Goal: Task Accomplishment & Management: Manage account settings

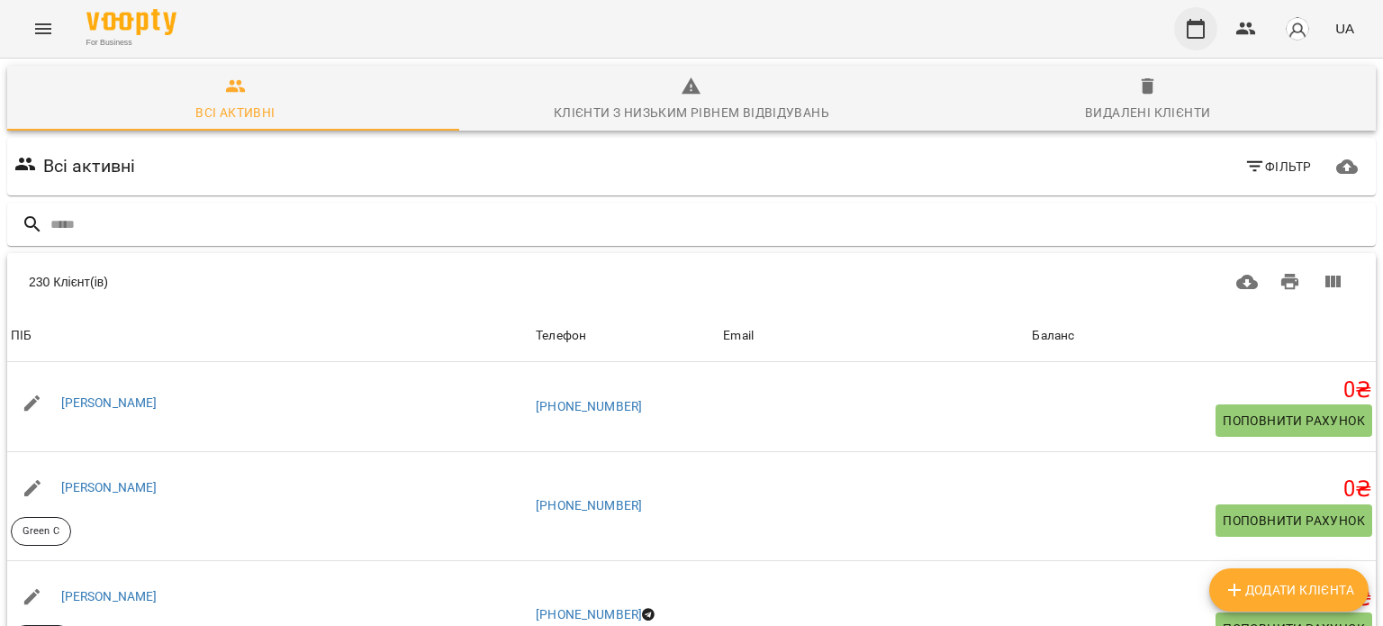
click at [1207, 25] on icon "button" at bounding box center [1196, 29] width 22 height 22
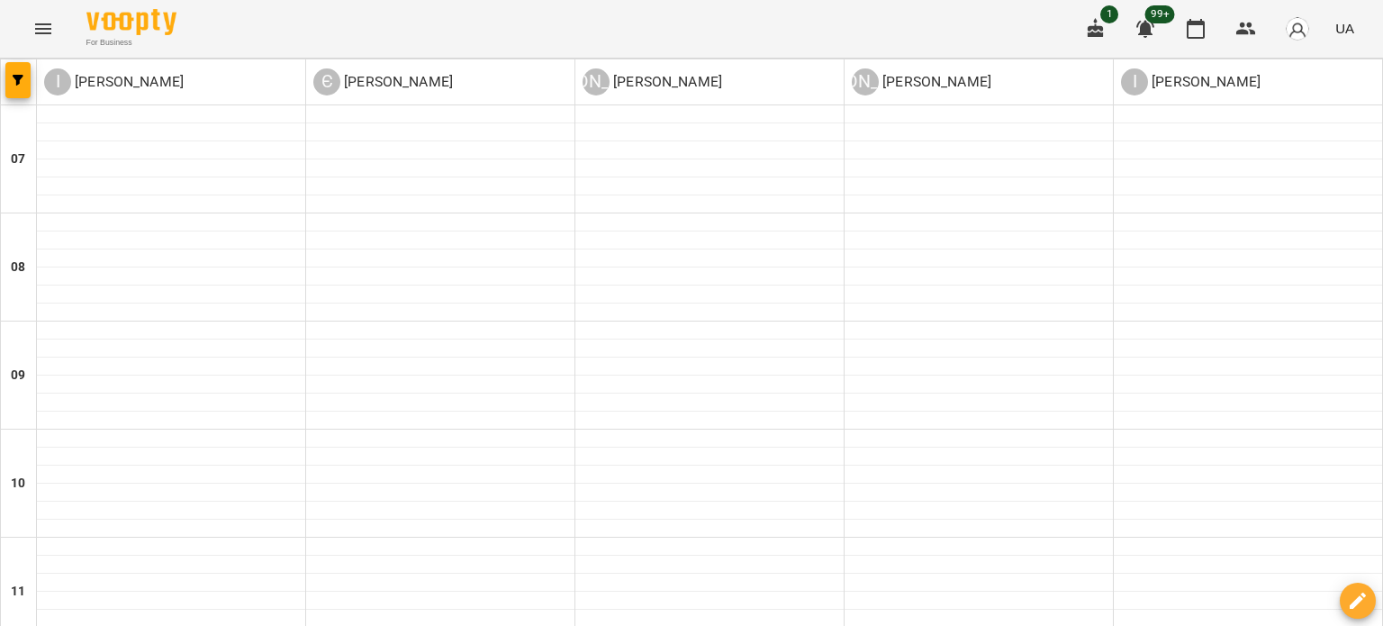
scroll to position [713, 0]
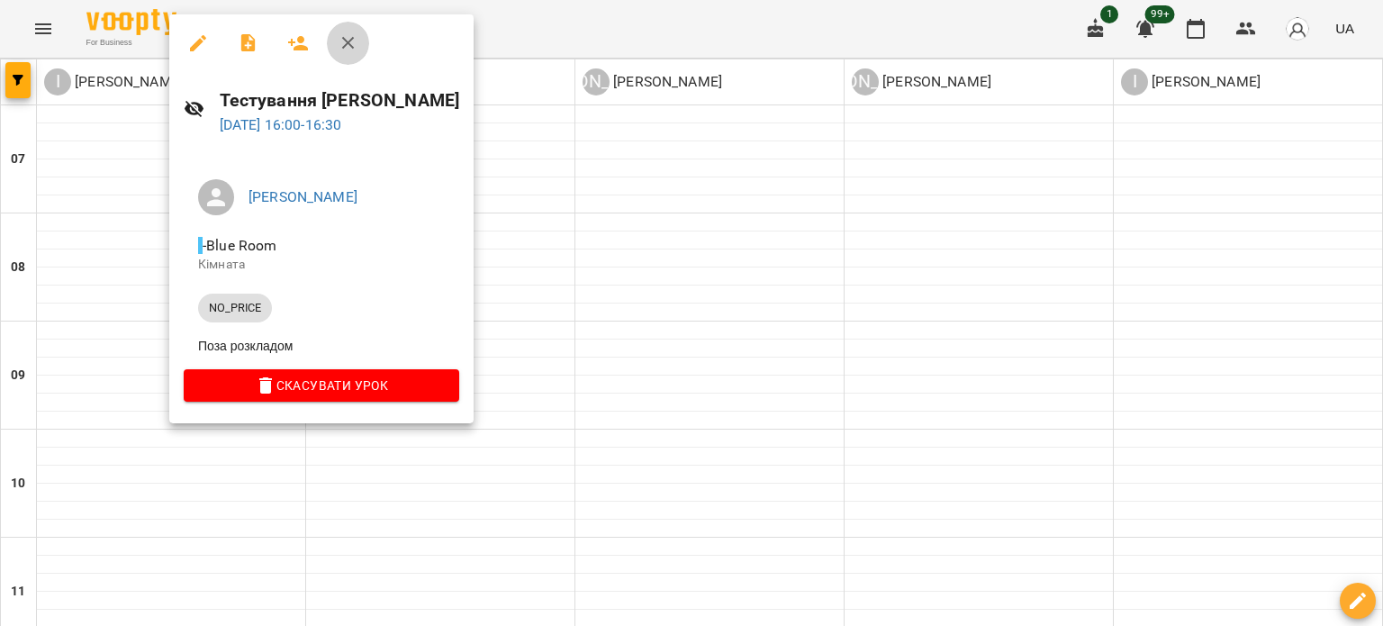
click at [343, 42] on icon "button" at bounding box center [349, 43] width 22 height 22
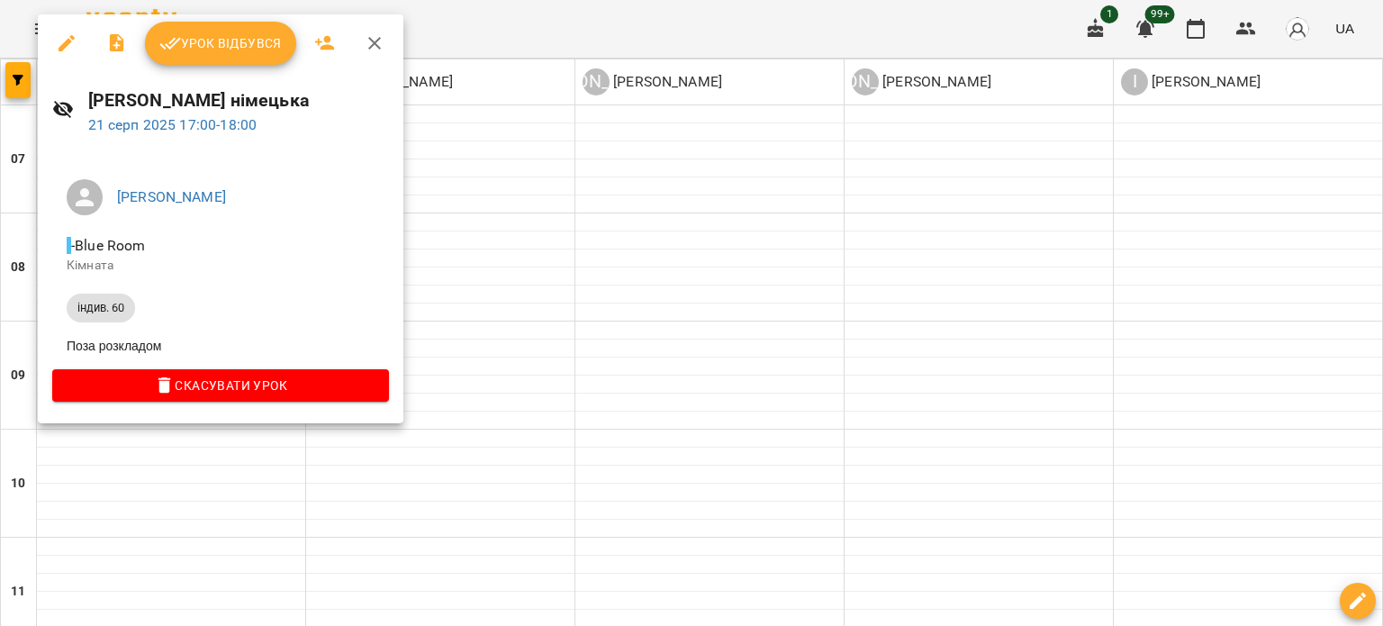
click at [213, 41] on span "Урок відбувся" at bounding box center [220, 43] width 122 height 22
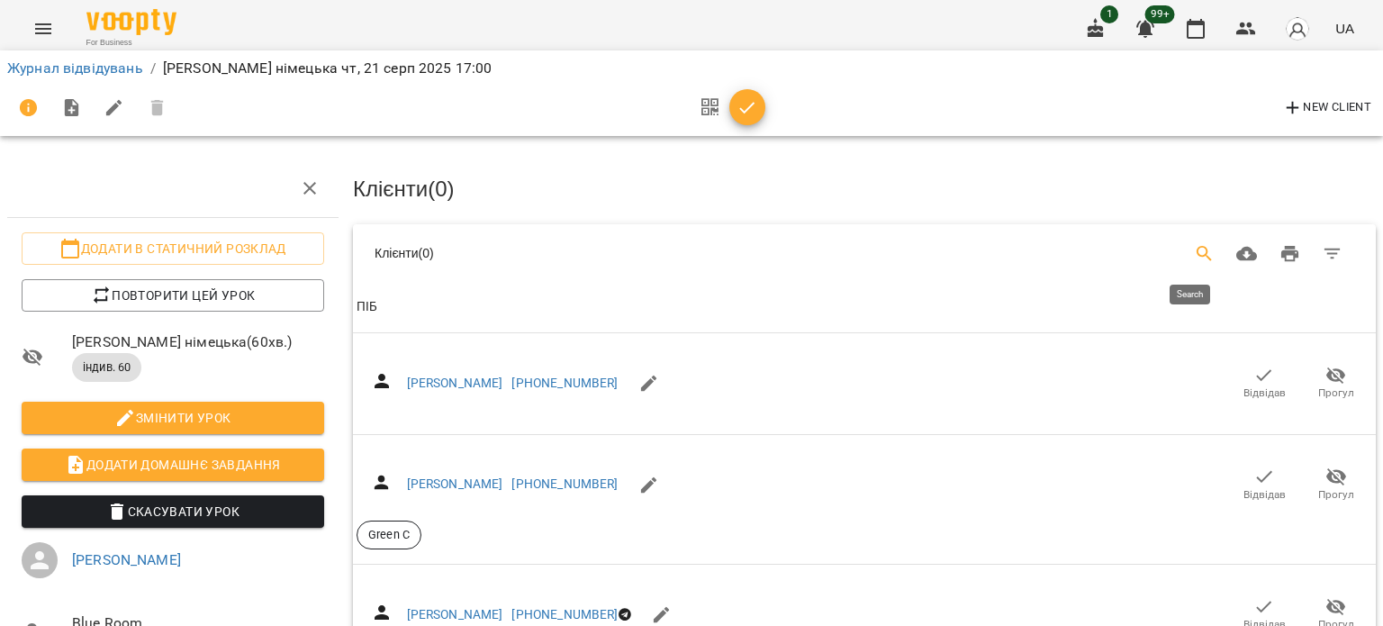
click at [1194, 247] on icon "Search" at bounding box center [1205, 254] width 22 height 22
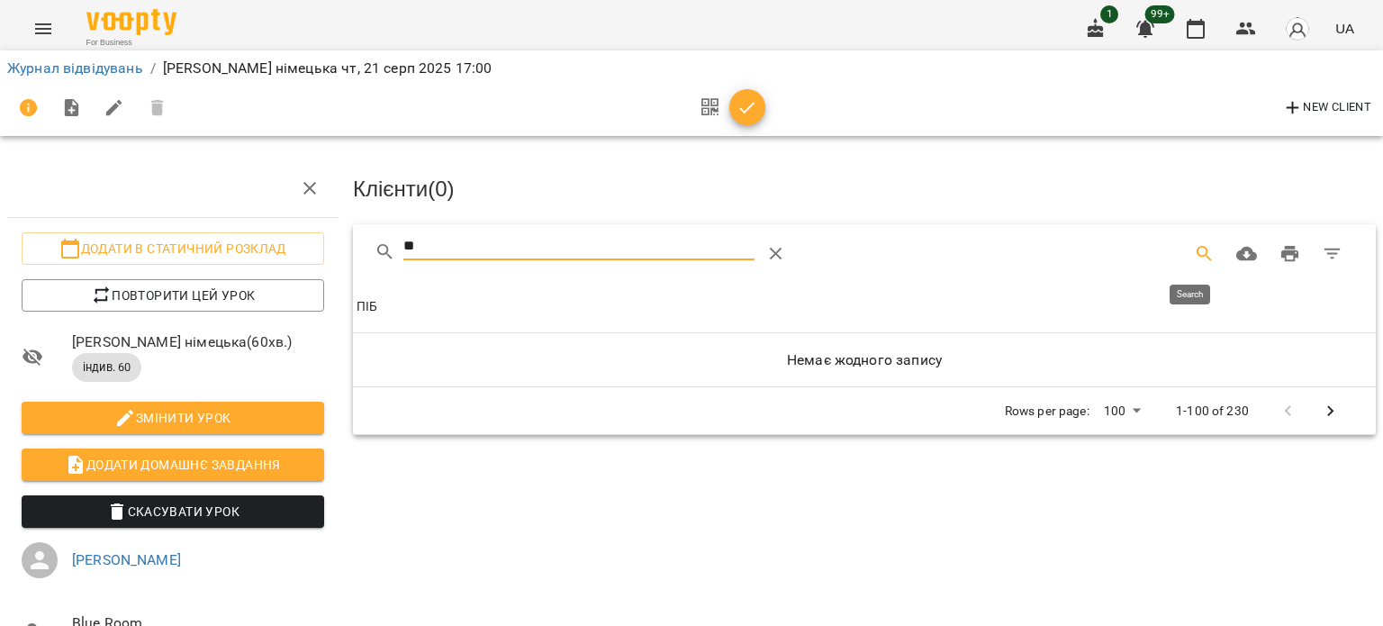
type input "*"
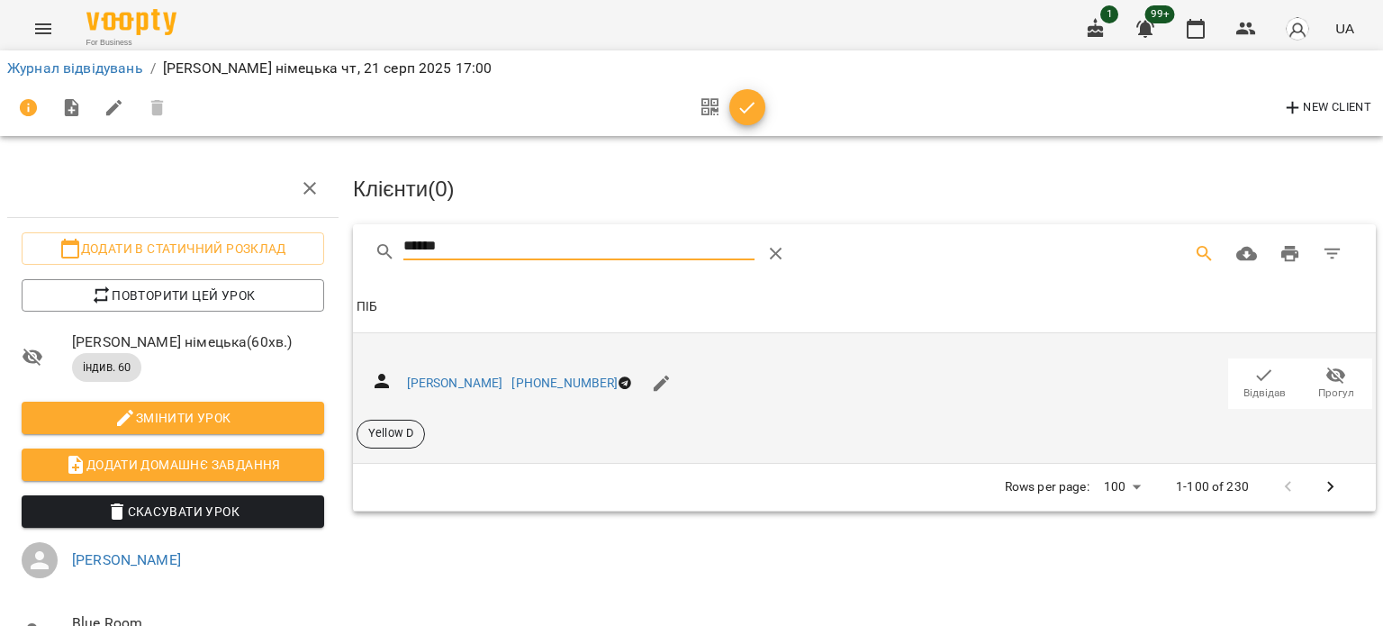
type input "******"
click at [1254, 378] on icon "button" at bounding box center [1265, 376] width 22 height 22
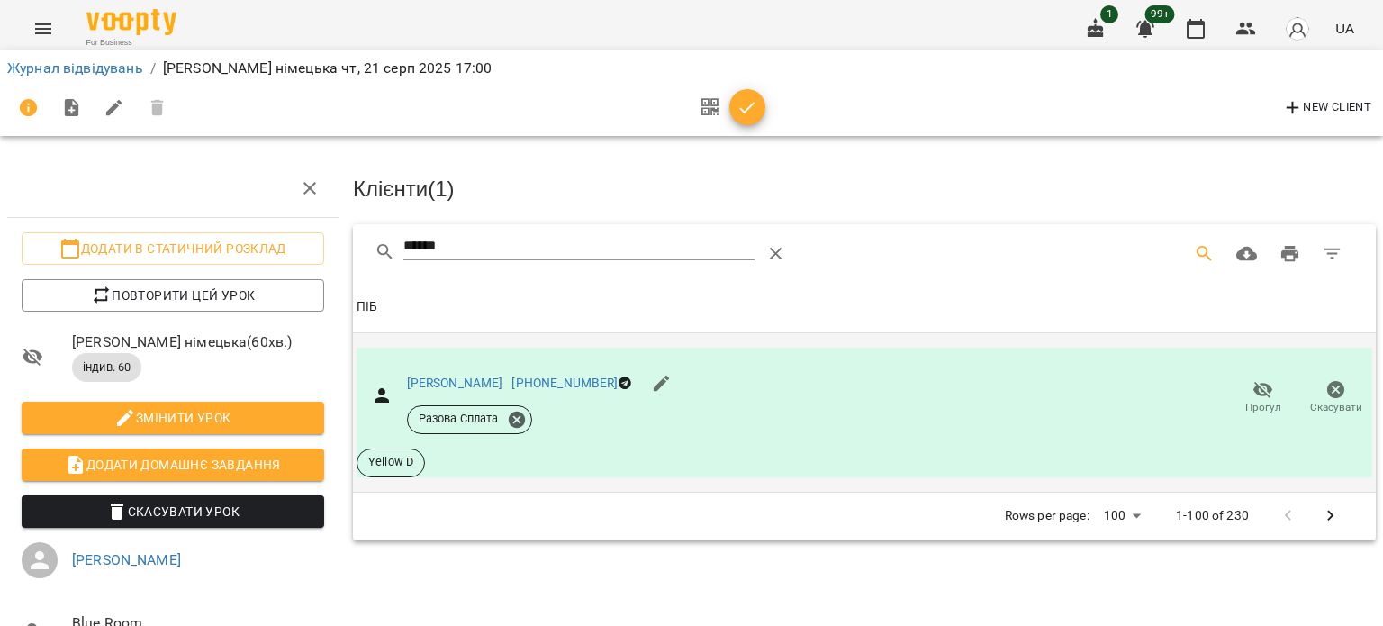
click at [750, 118] on icon "button" at bounding box center [748, 108] width 22 height 22
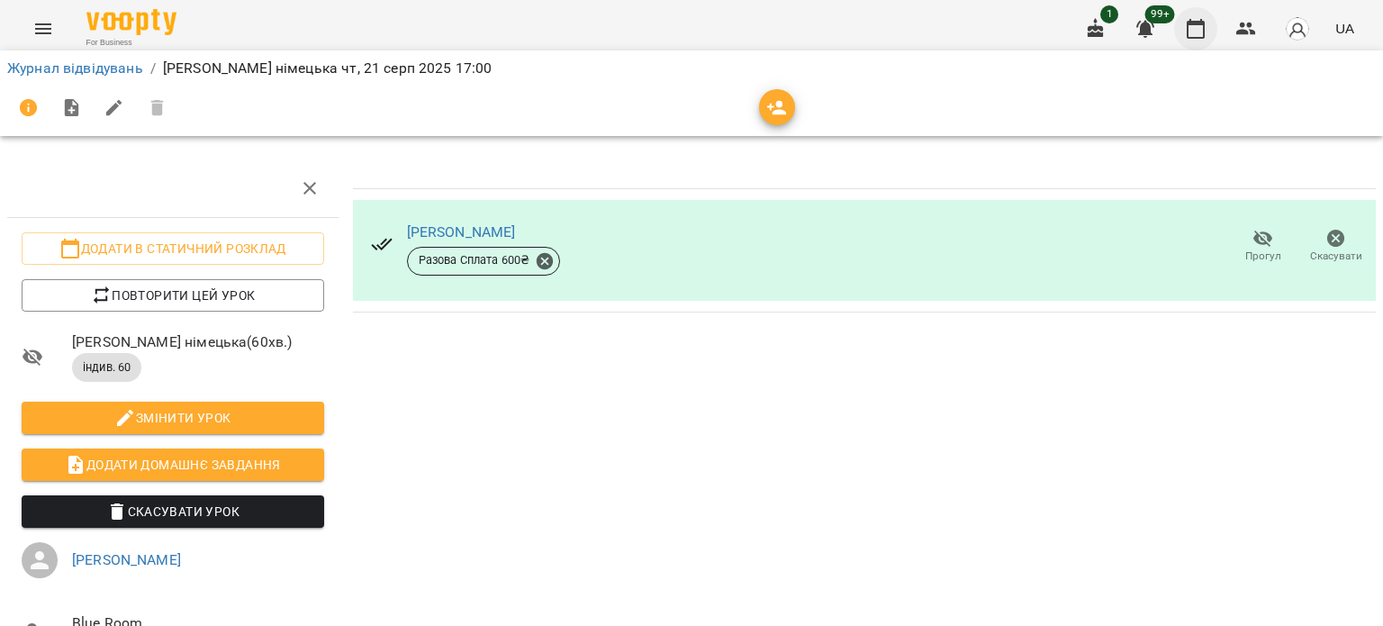
click at [1203, 32] on icon "button" at bounding box center [1196, 29] width 22 height 22
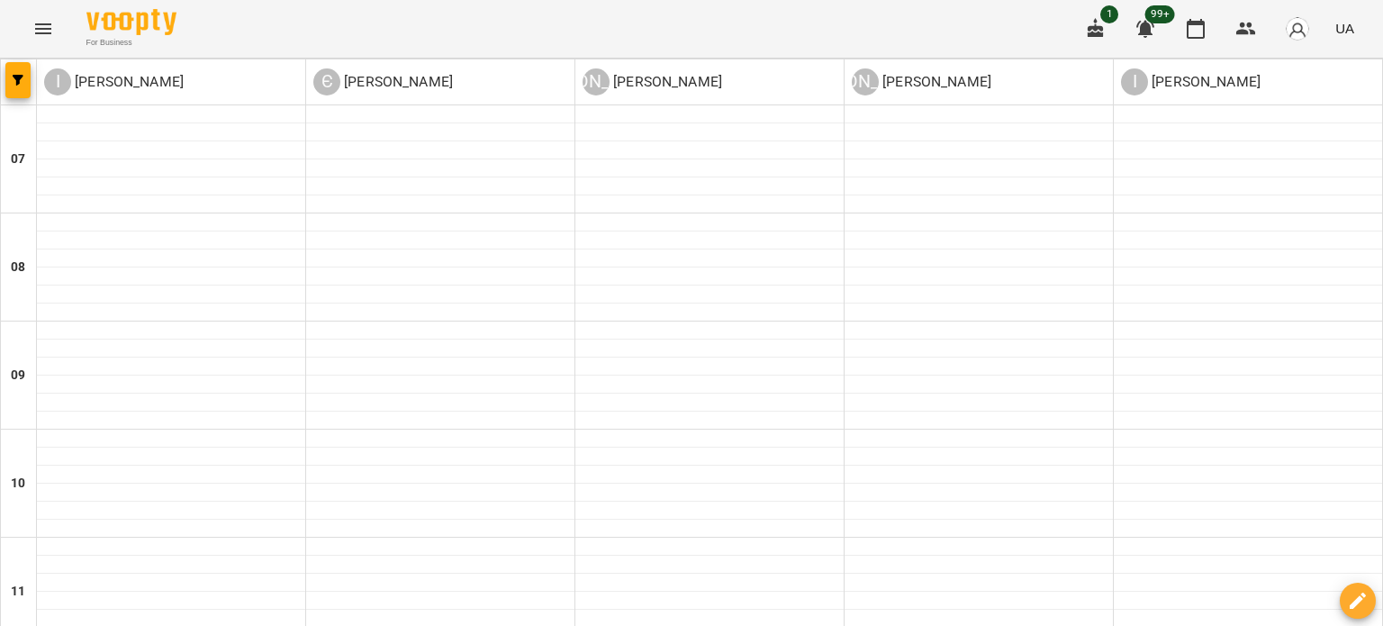
scroll to position [1055, 0]
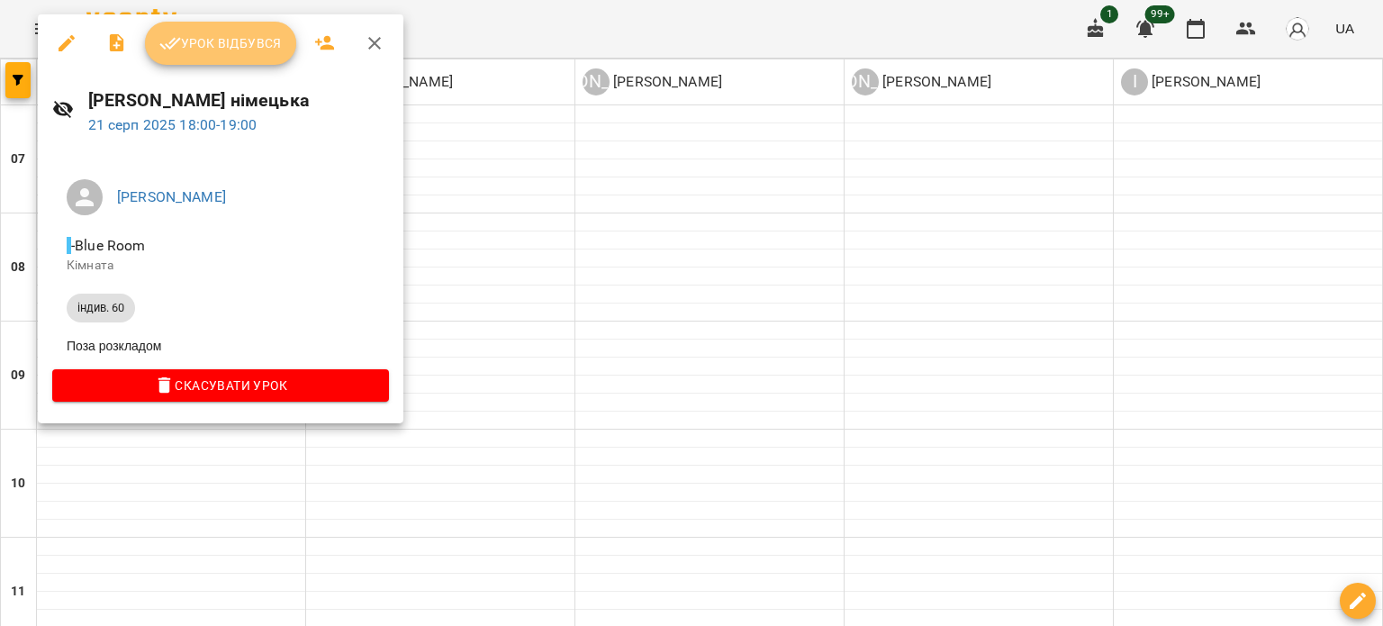
click at [234, 42] on span "Урок відбувся" at bounding box center [220, 43] width 122 height 22
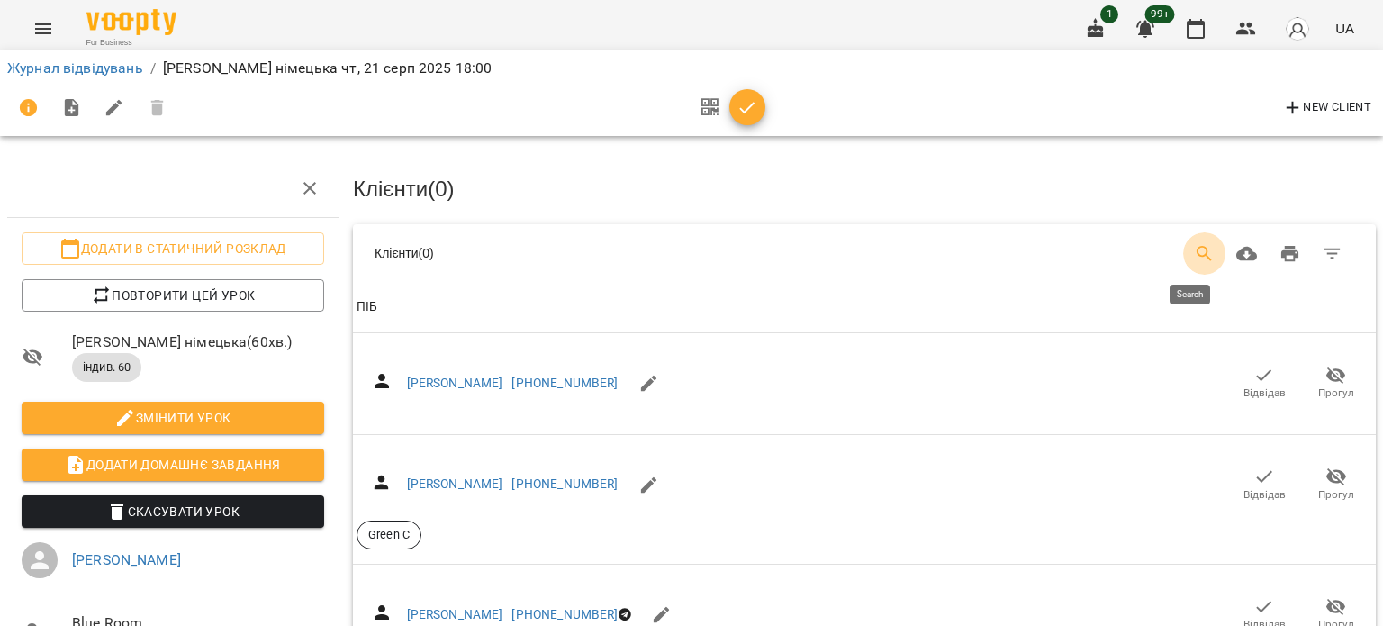
click at [1194, 257] on icon "Search" at bounding box center [1205, 254] width 22 height 22
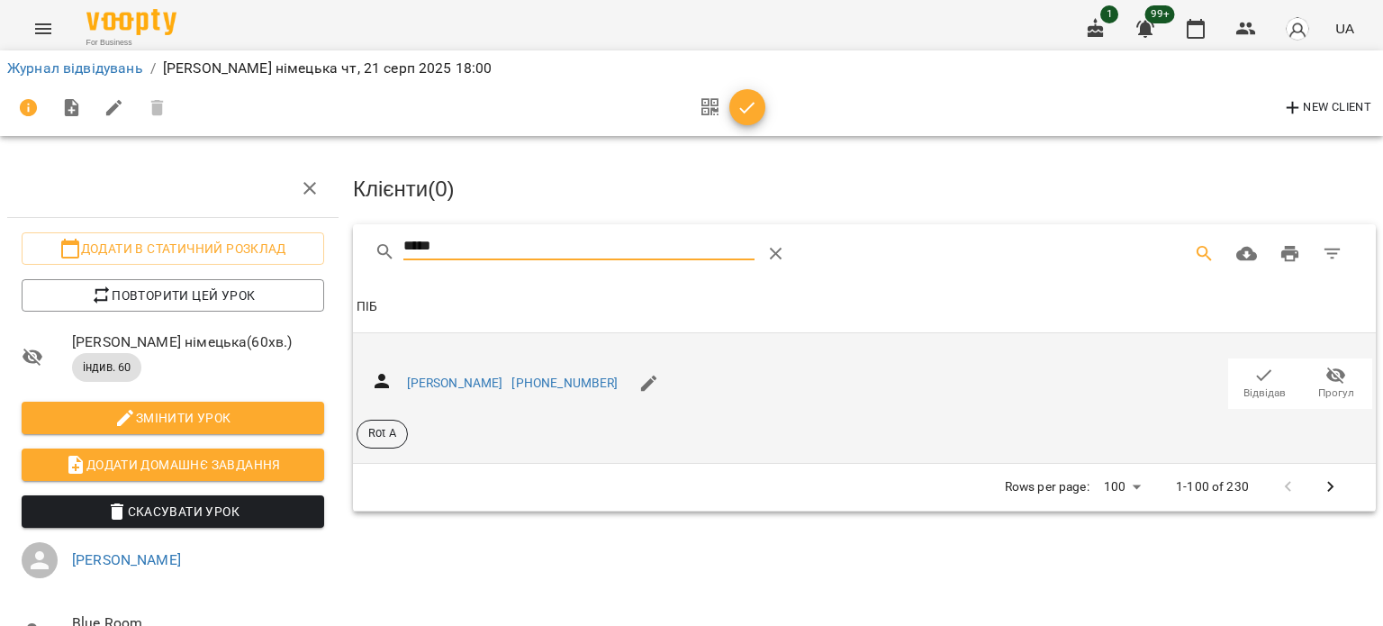
type input "*****"
click at [1250, 385] on span "Відвідав" at bounding box center [1265, 392] width 42 height 15
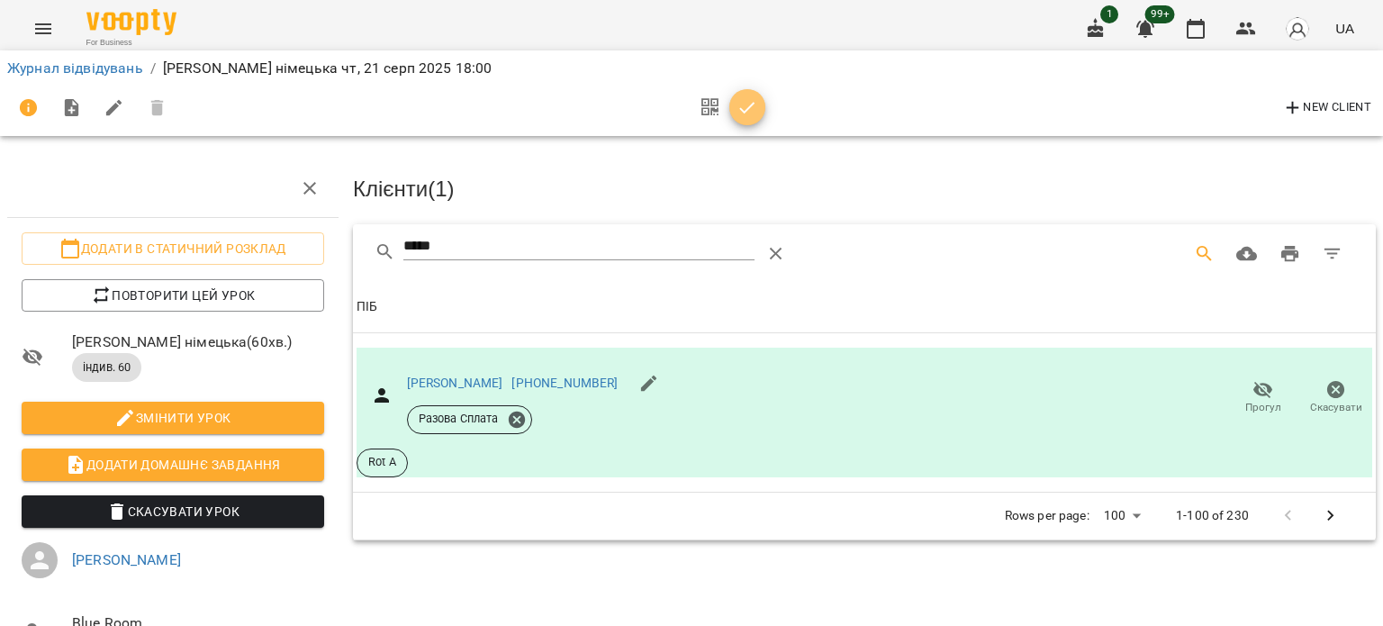
click at [751, 107] on icon "button" at bounding box center [748, 108] width 22 height 22
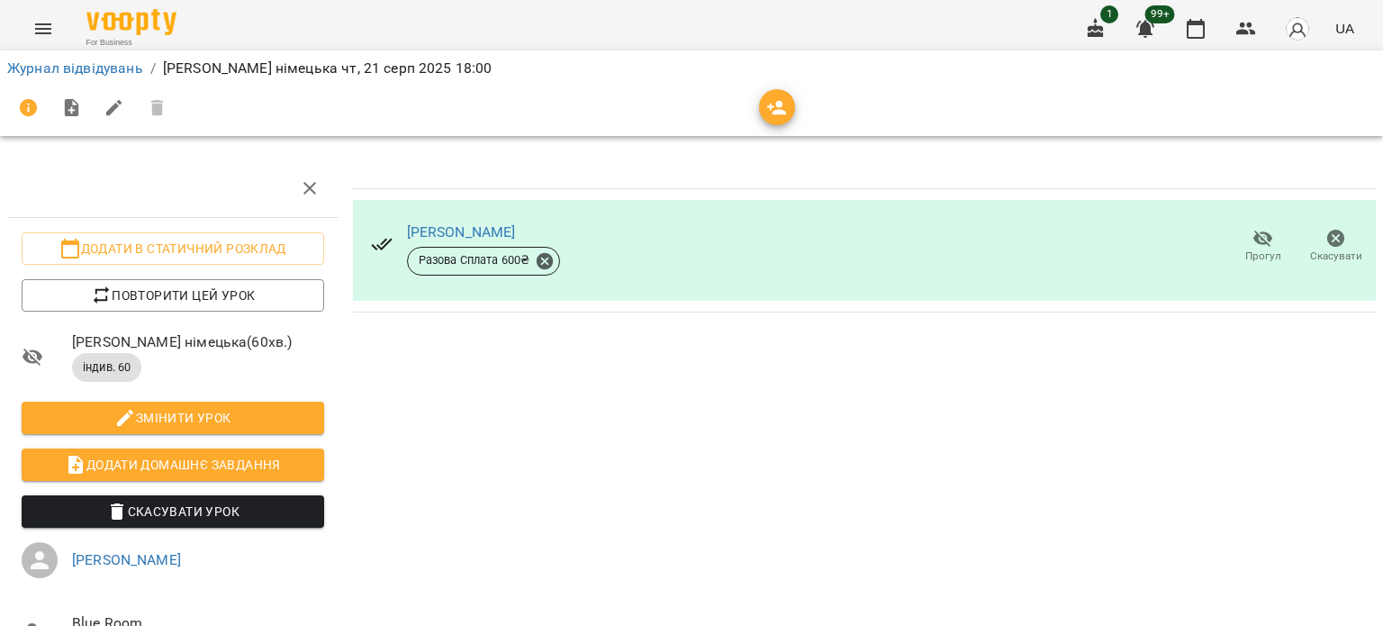
click at [239, 460] on span "Додати домашнє завдання" at bounding box center [173, 465] width 274 height 22
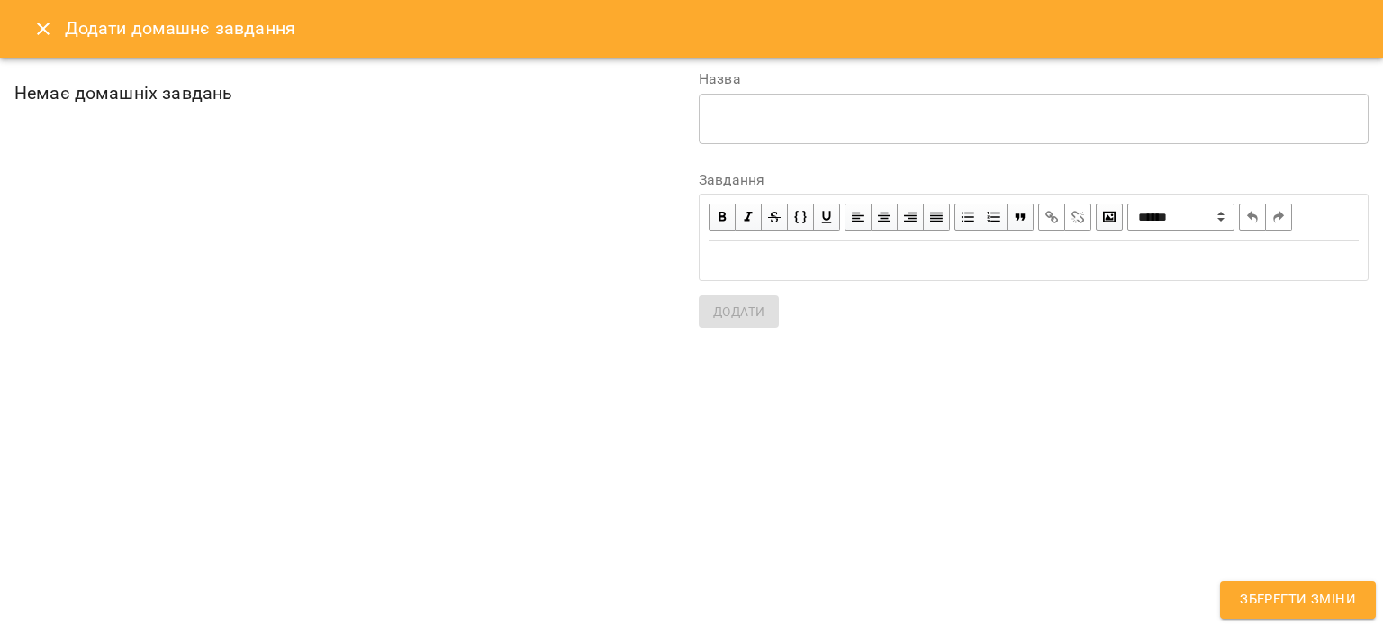
click at [775, 259] on div "Edit text" at bounding box center [1034, 260] width 650 height 21
click at [731, 109] on div "* ​" at bounding box center [1034, 119] width 670 height 50
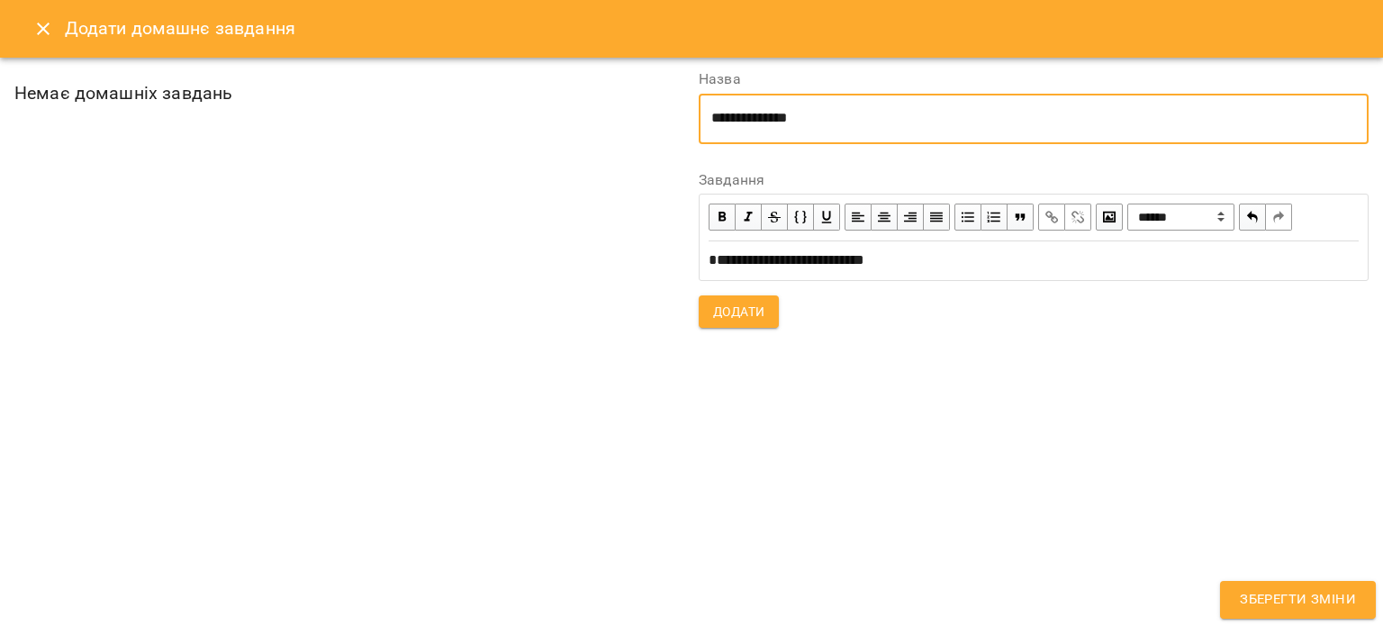
type textarea "**********"
click at [756, 304] on span "Додати" at bounding box center [738, 312] width 51 height 22
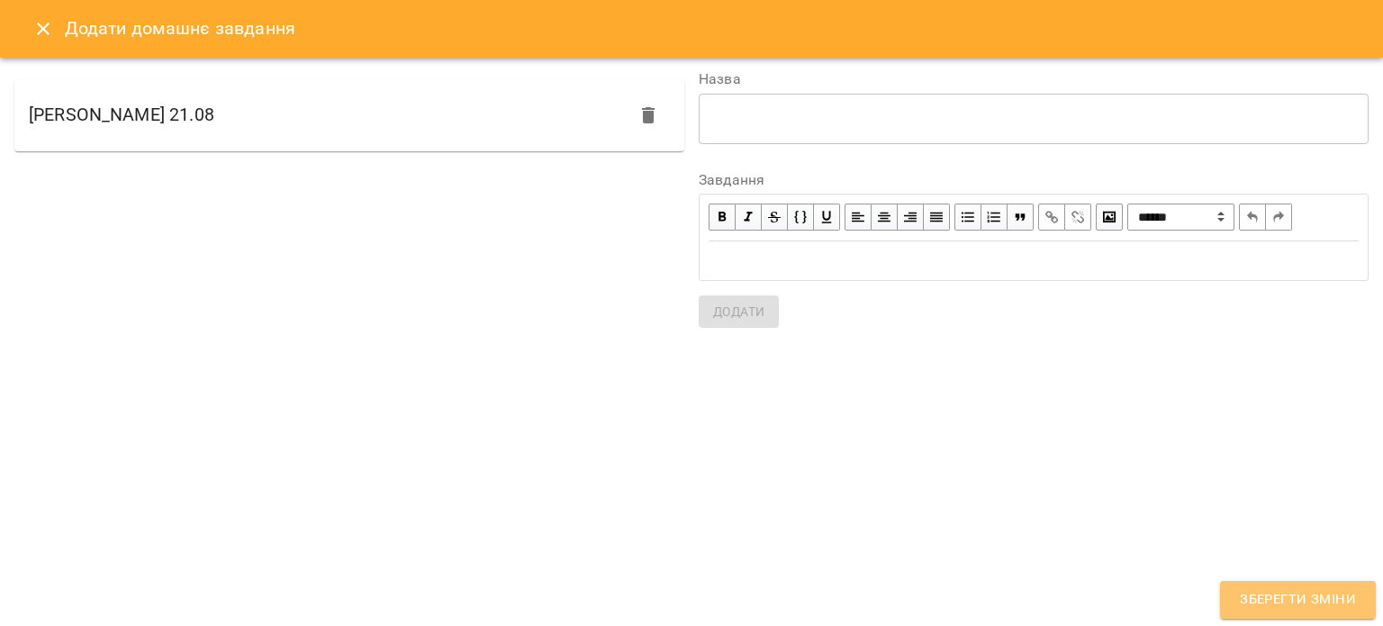
click at [1272, 603] on span "Зберегти зміни" at bounding box center [1298, 599] width 116 height 23
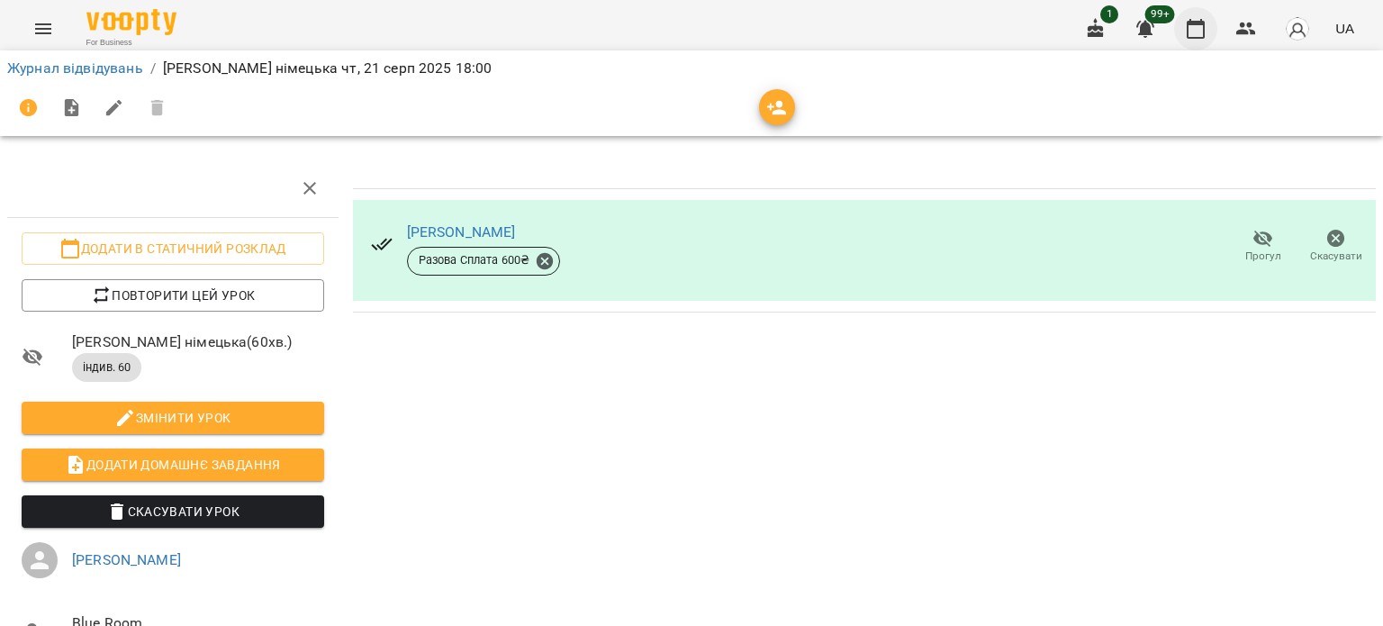
click at [1189, 32] on icon "button" at bounding box center [1196, 29] width 18 height 20
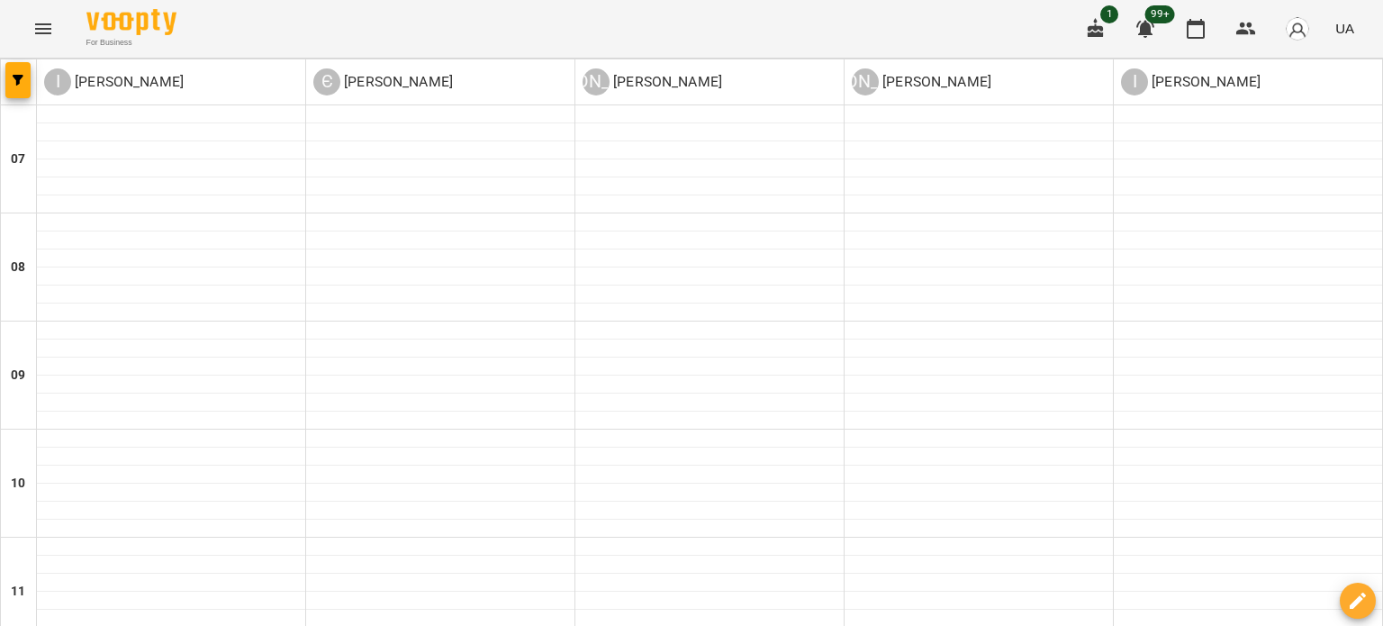
scroll to position [1142, 0]
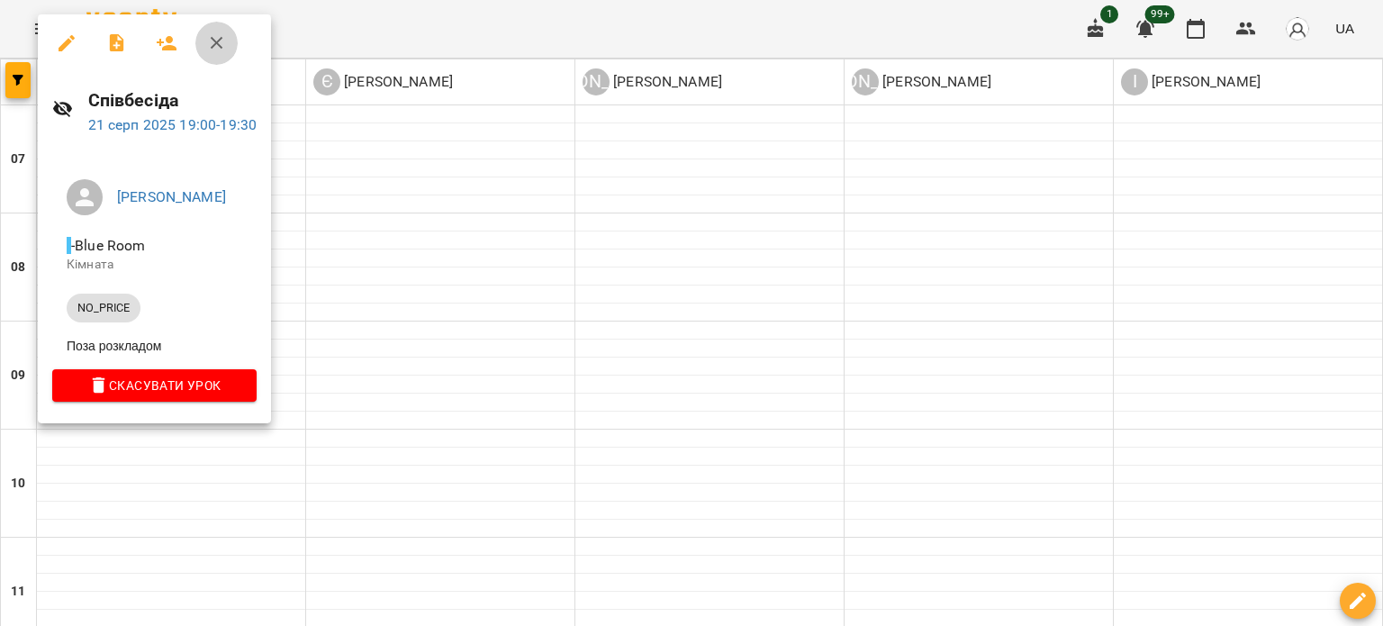
click at [216, 39] on icon "button" at bounding box center [217, 43] width 22 height 22
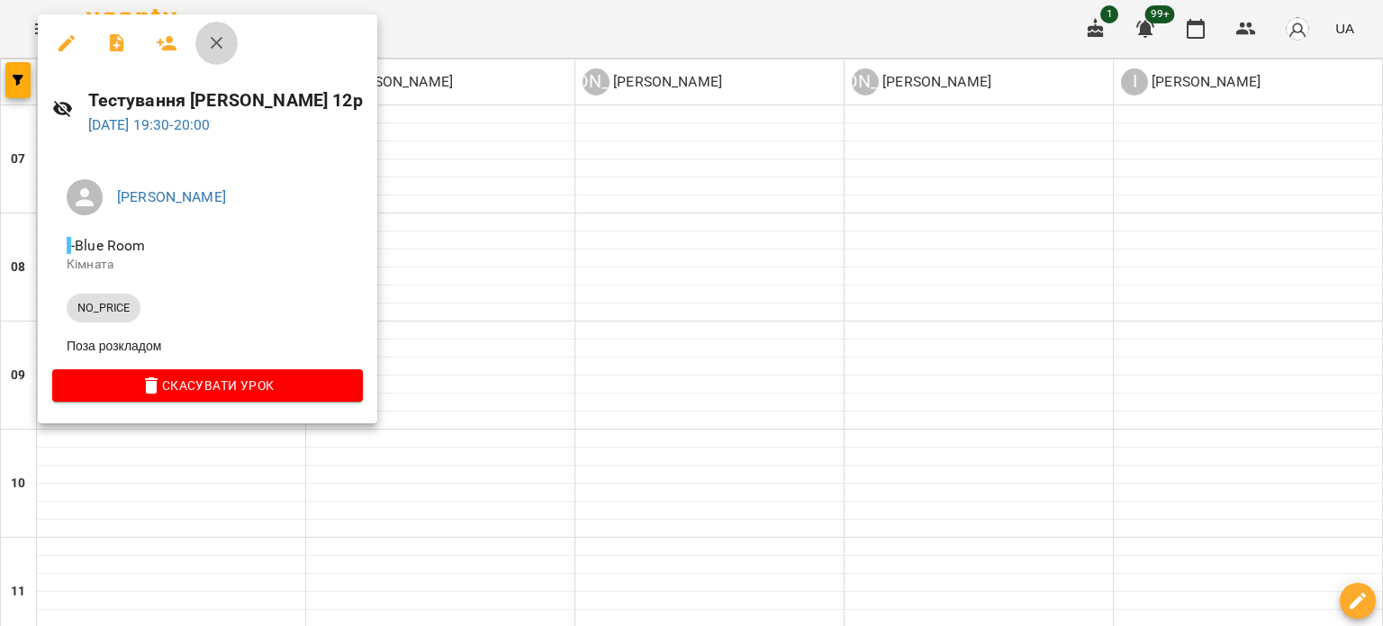
click at [215, 48] on icon "button" at bounding box center [217, 43] width 22 height 22
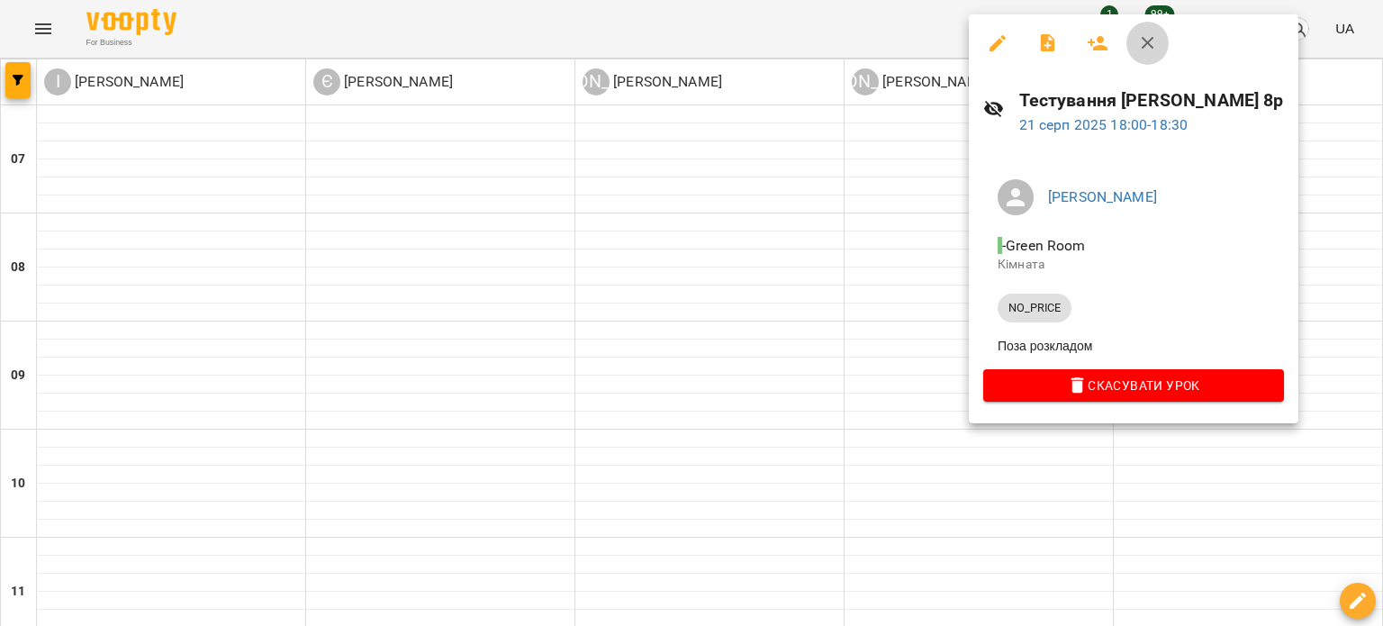
click at [1153, 49] on icon "button" at bounding box center [1148, 43] width 22 height 22
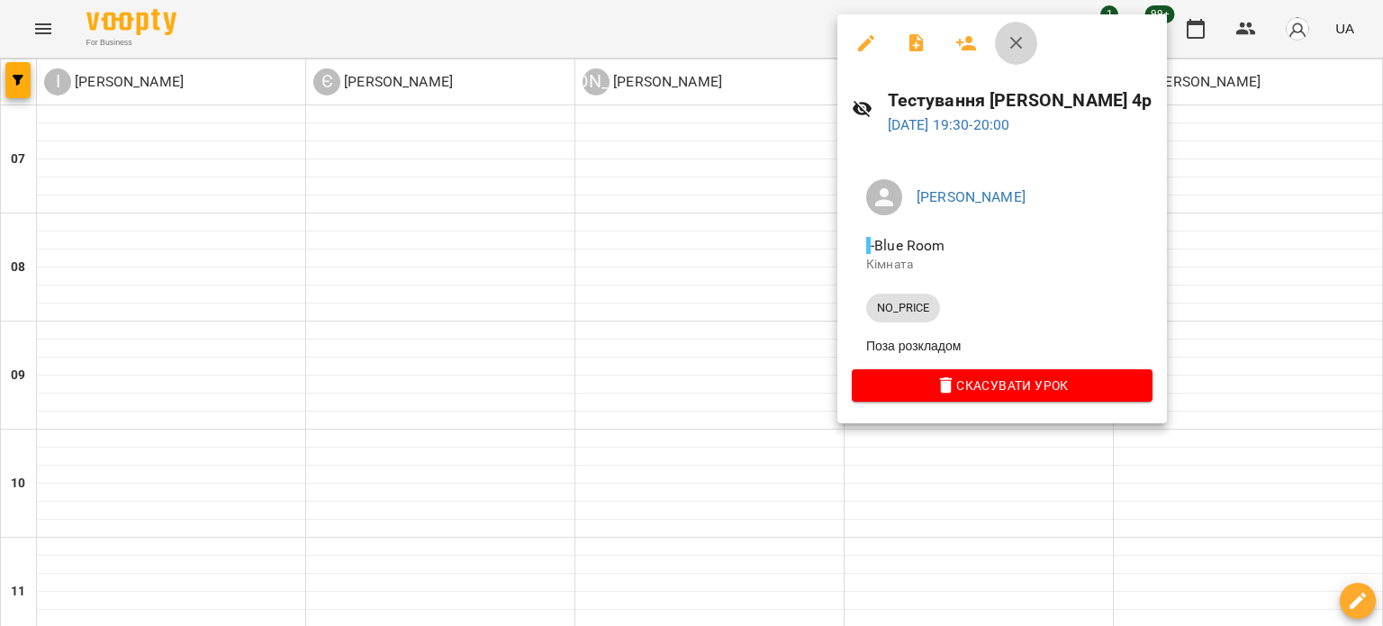
click at [1015, 44] on icon "button" at bounding box center [1016, 43] width 13 height 13
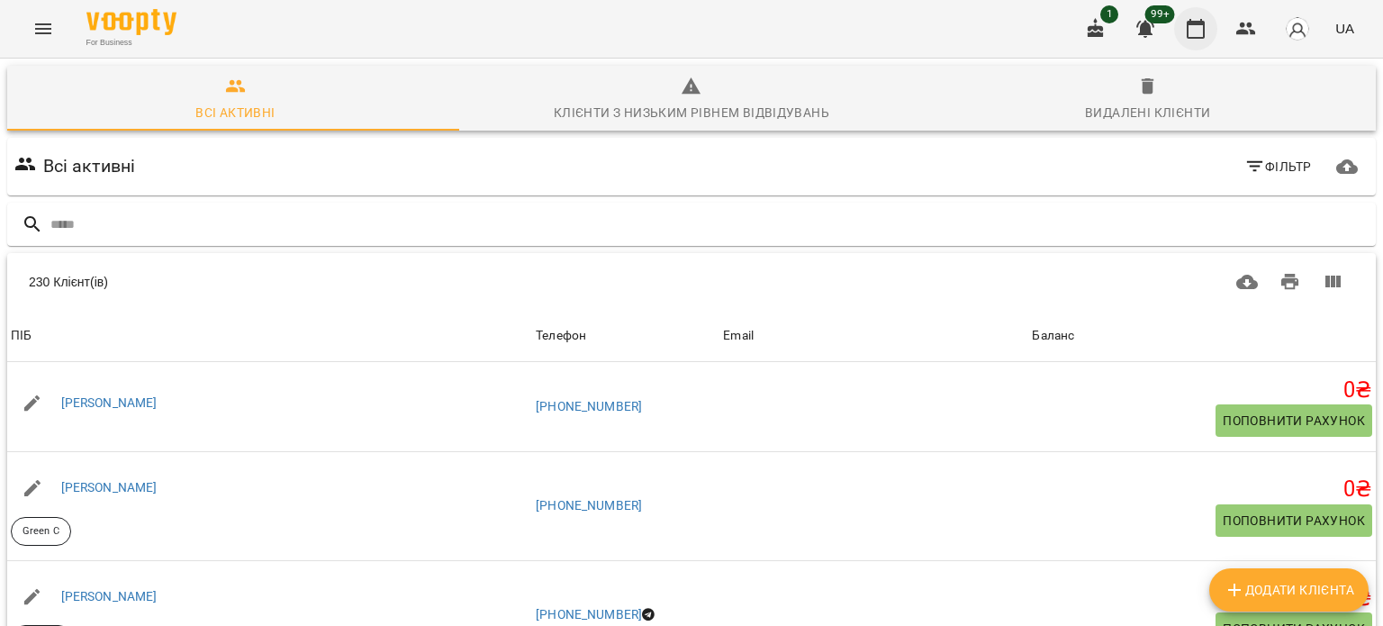
click at [1183, 30] on button "button" at bounding box center [1195, 28] width 43 height 43
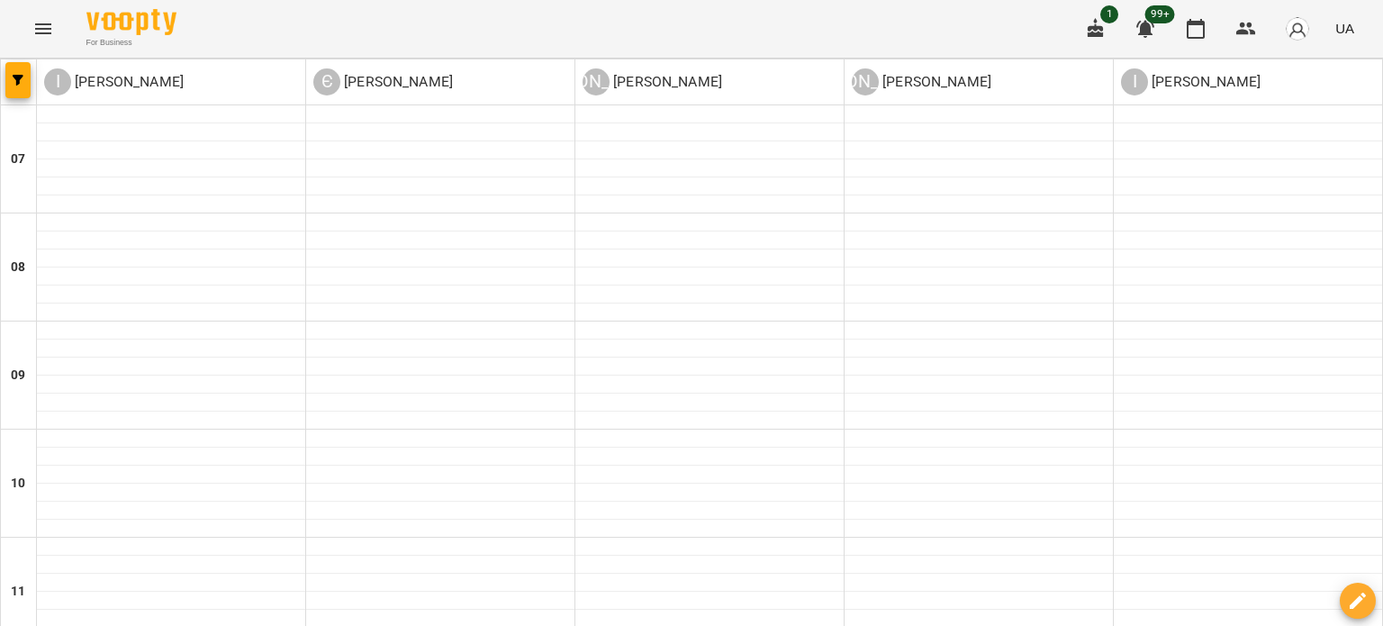
type input "**********"
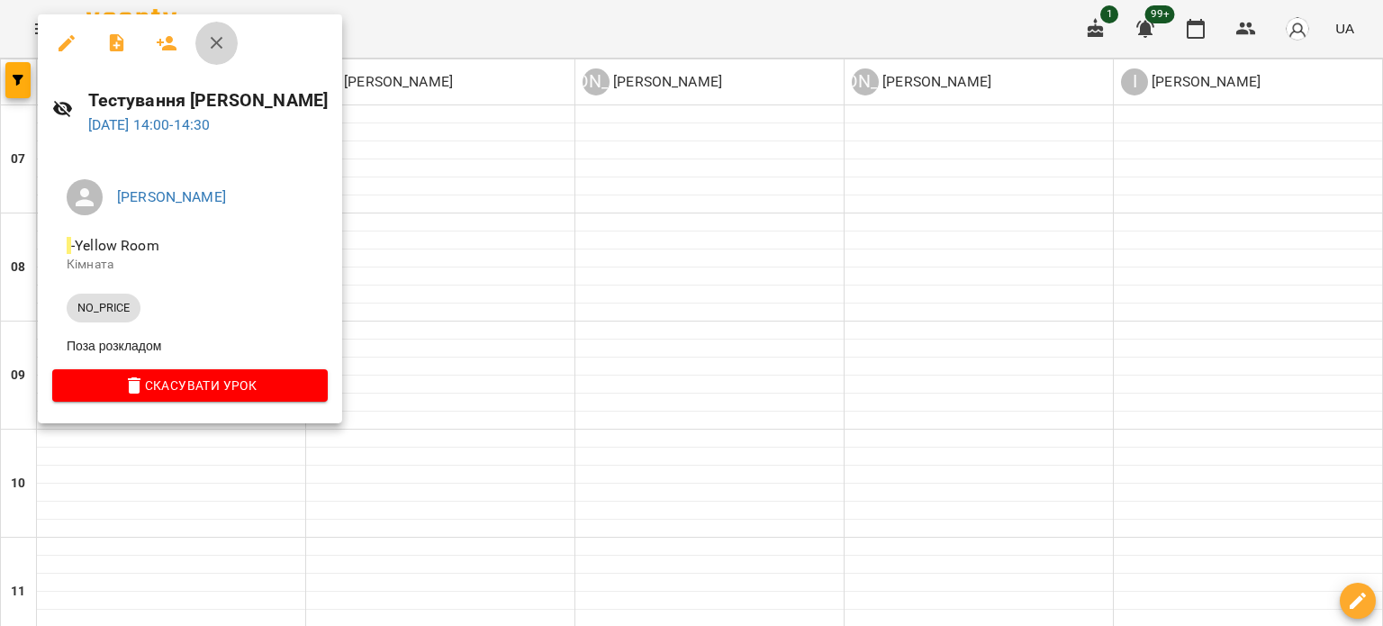
click at [225, 46] on icon "button" at bounding box center [217, 43] width 22 height 22
